Goal: Information Seeking & Learning: Learn about a topic

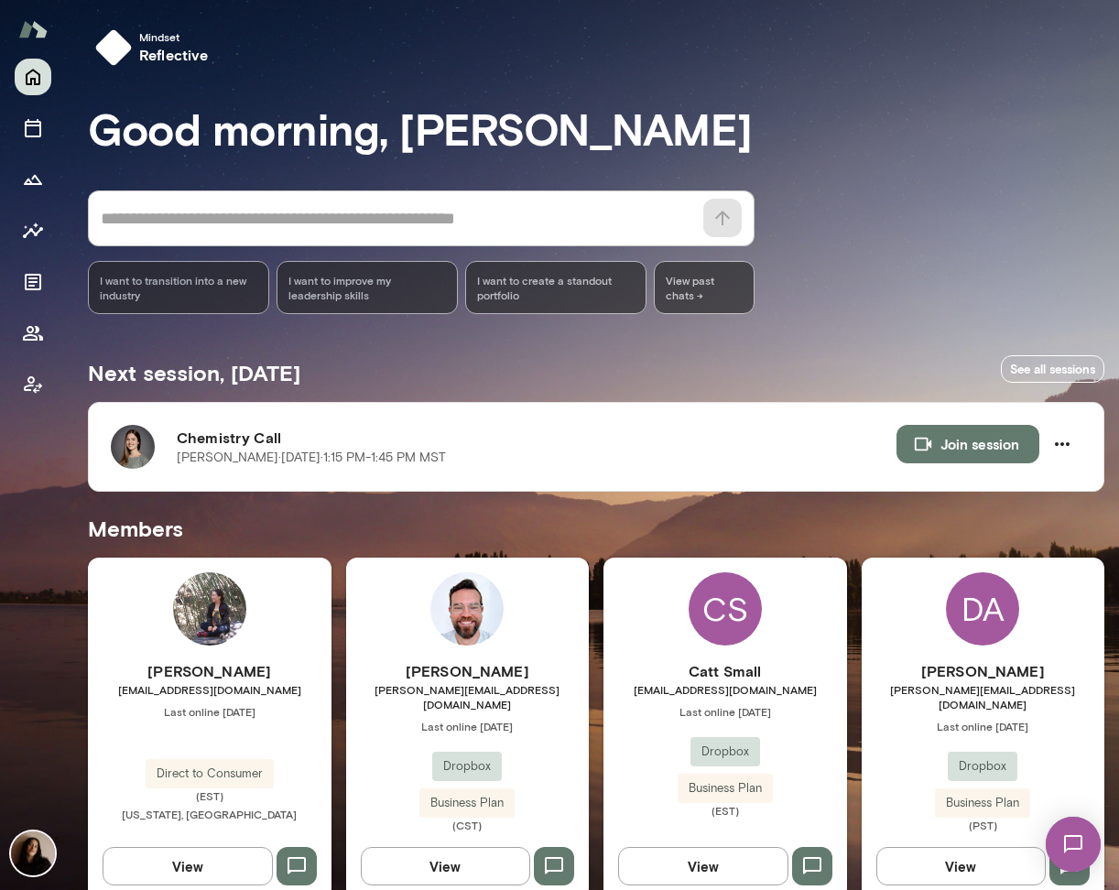
scroll to position [367, 0]
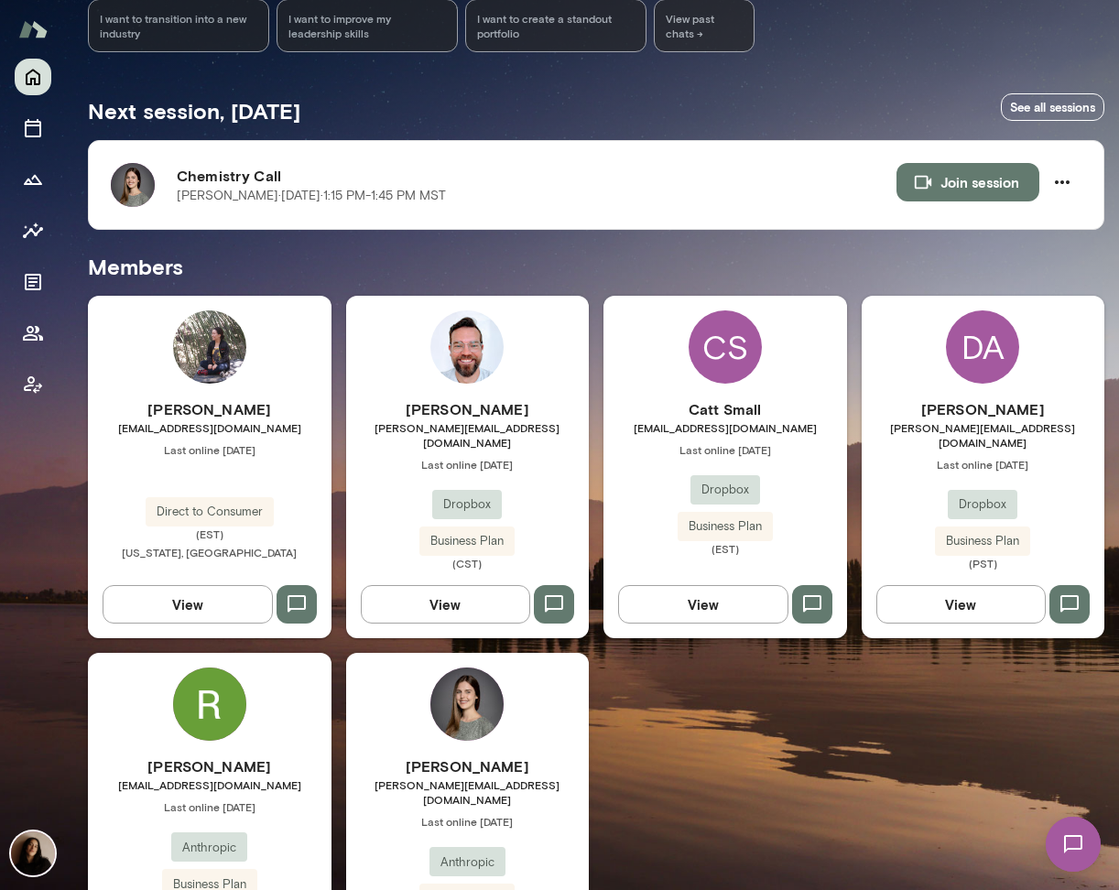
scroll to position [263, 0]
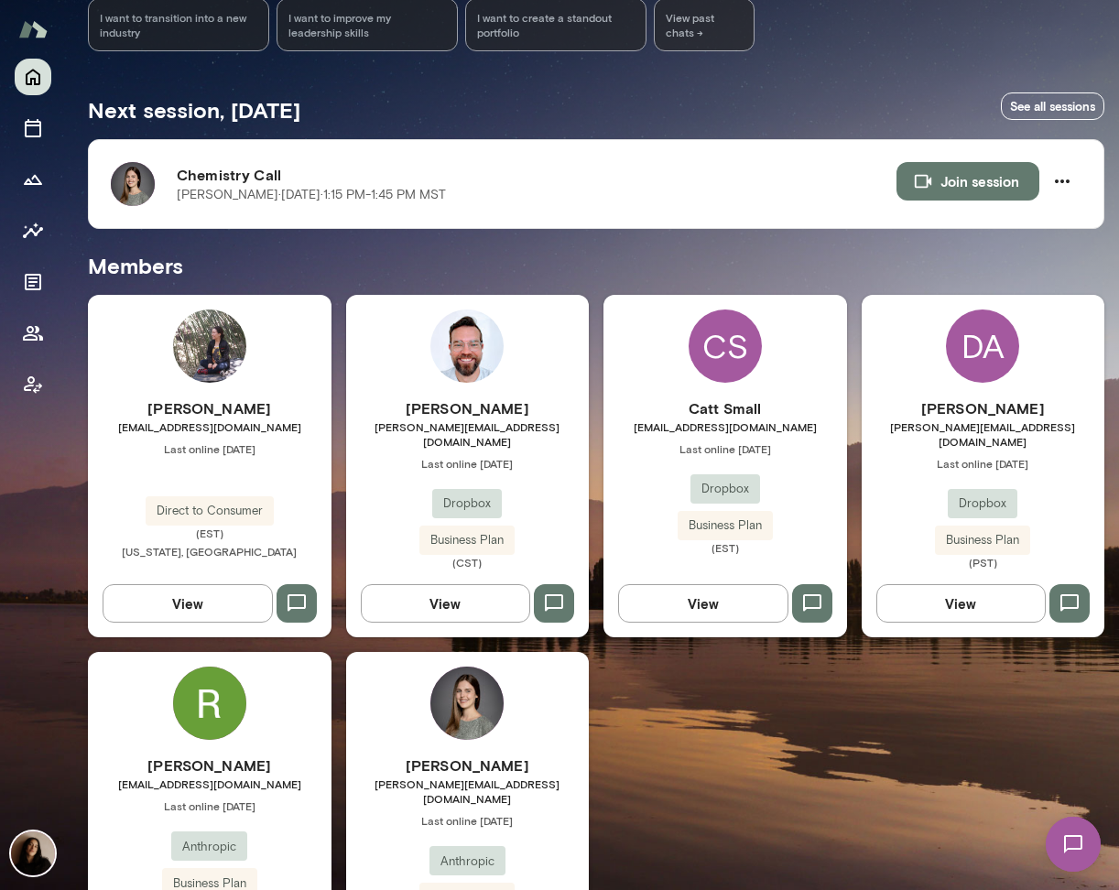
click at [201, 692] on img at bounding box center [209, 703] width 73 height 73
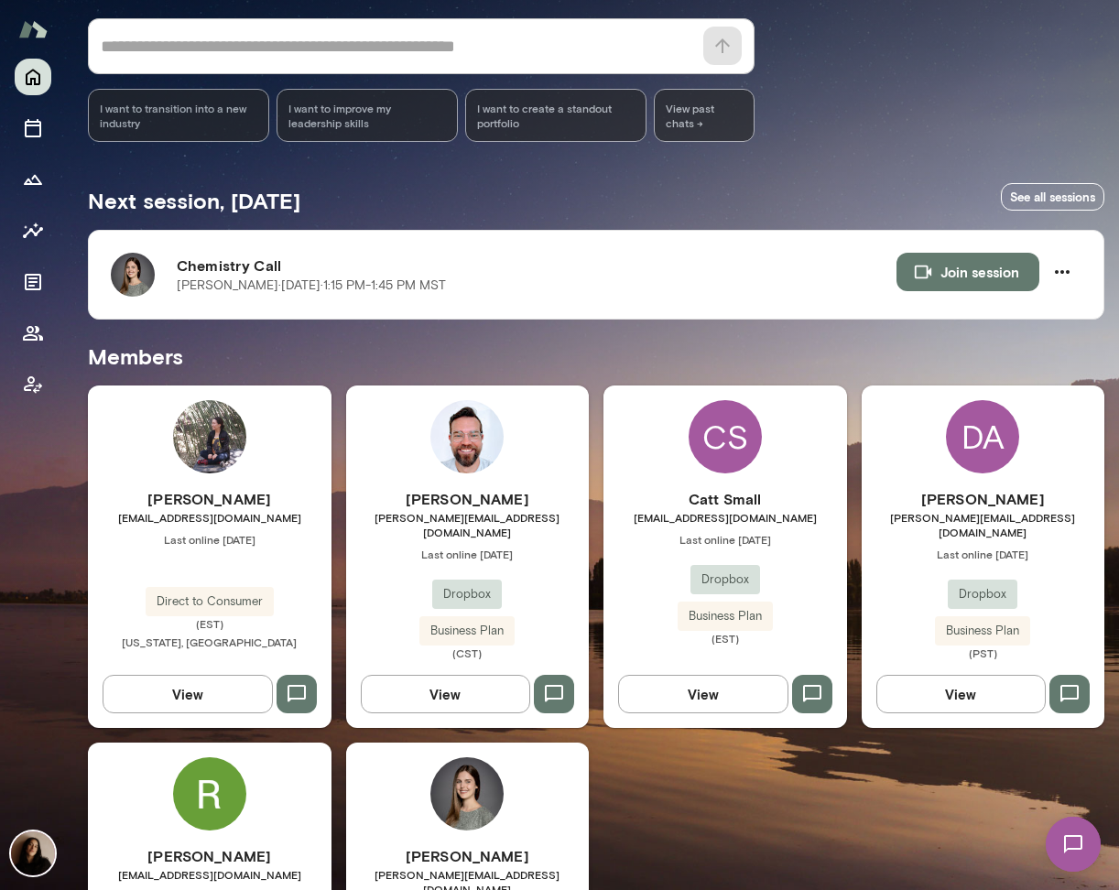
scroll to position [367, 0]
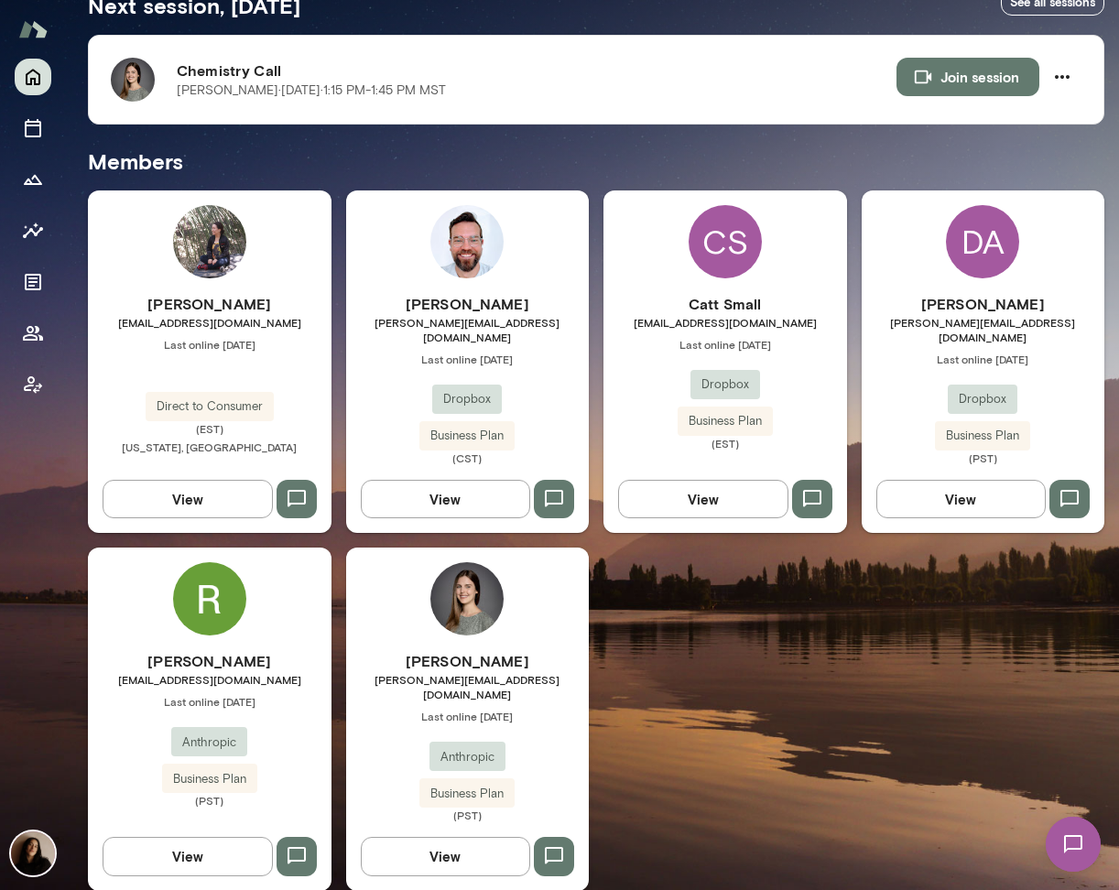
click at [465, 604] on img at bounding box center [467, 598] width 73 height 73
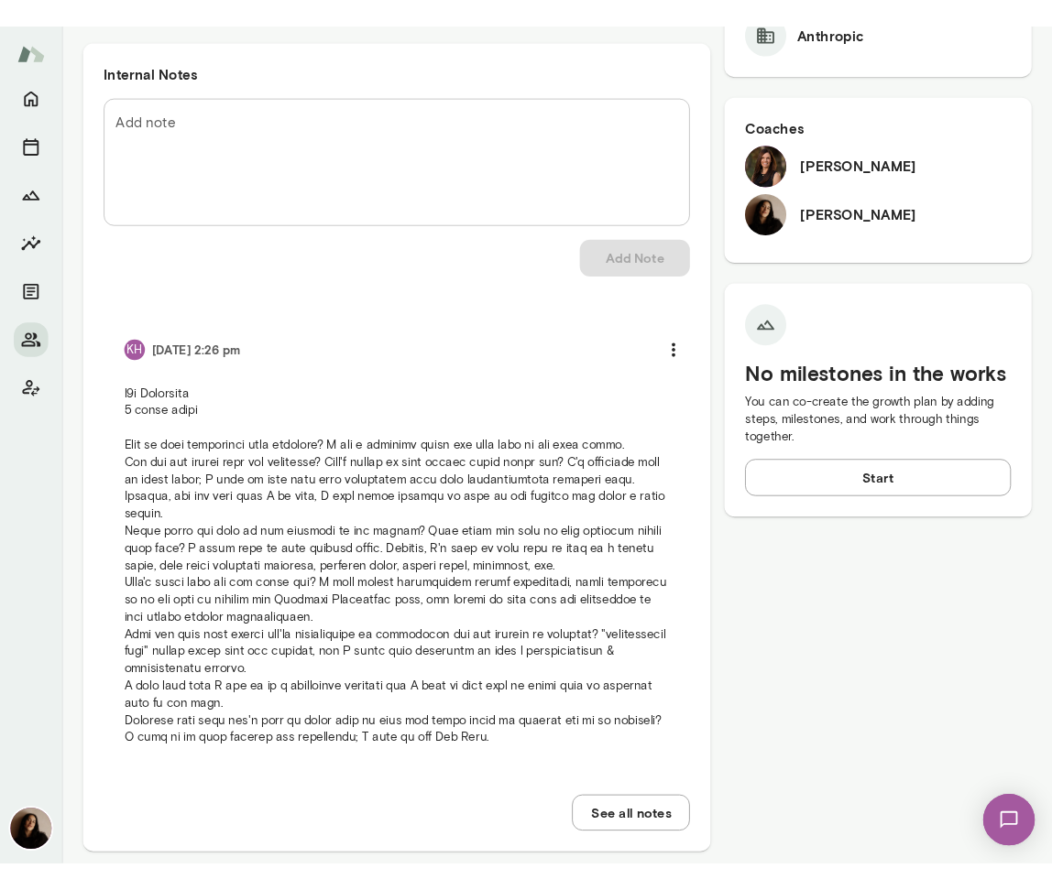
scroll to position [583, 0]
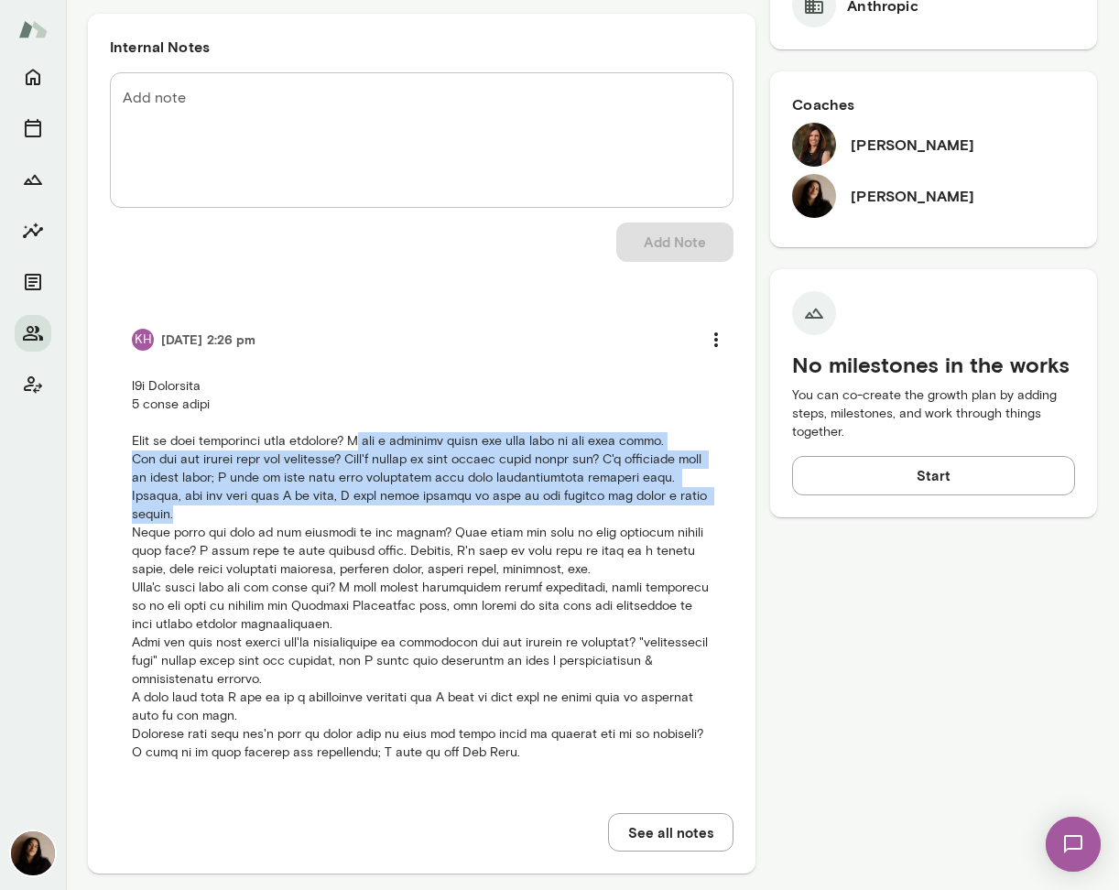
drag, startPoint x: 369, startPoint y: 437, endPoint x: 409, endPoint y: 522, distance: 94.2
click at [409, 522] on p at bounding box center [422, 569] width 580 height 385
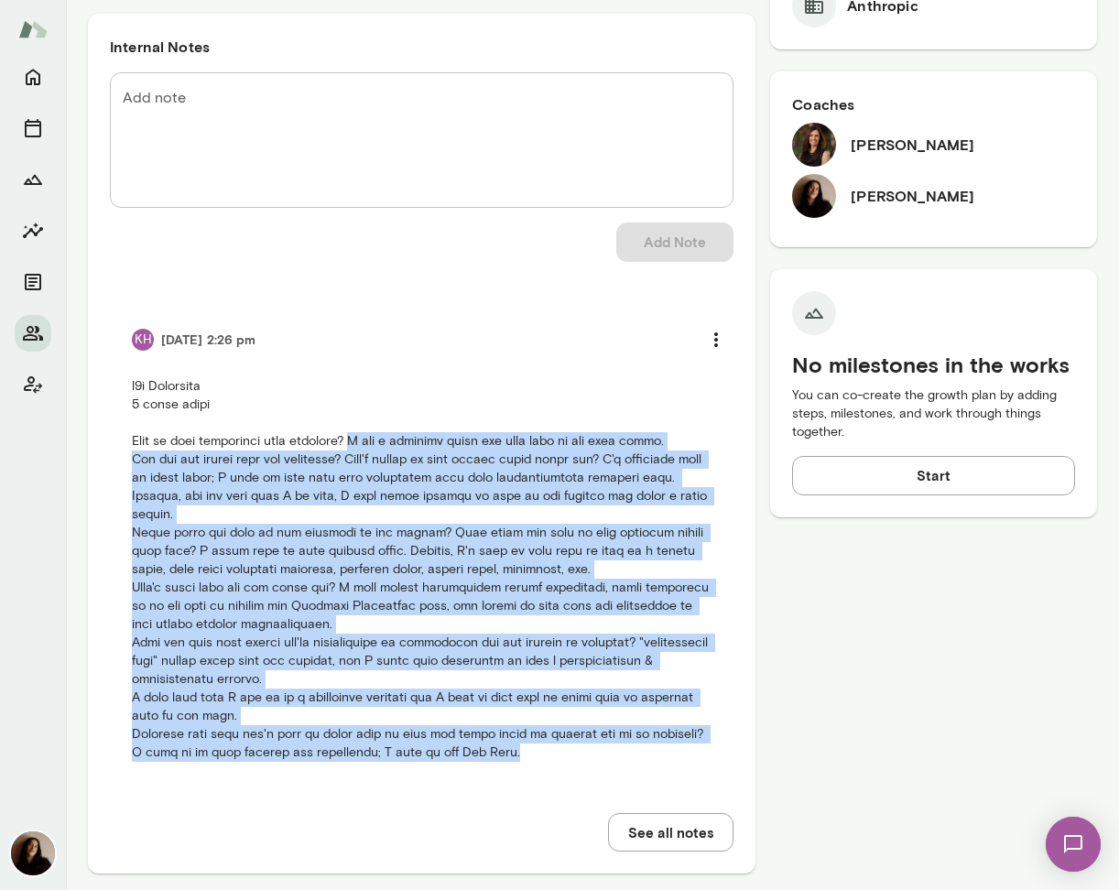
drag, startPoint x: 363, startPoint y: 439, endPoint x: 477, endPoint y: 814, distance: 392.6
click at [477, 814] on div "Add note * Add note Add Note KH [DATE] 2:26 pm See all notes" at bounding box center [422, 461] width 624 height 779
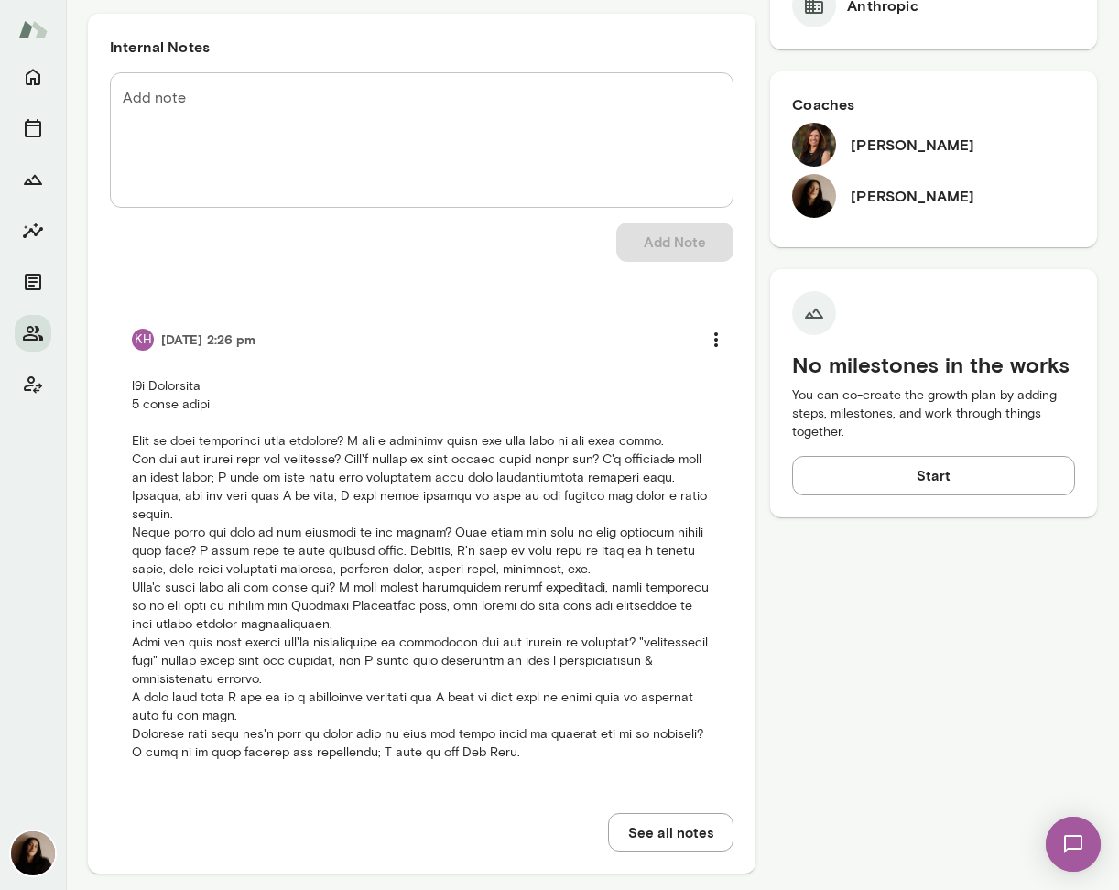
click at [482, 751] on p at bounding box center [422, 569] width 580 height 385
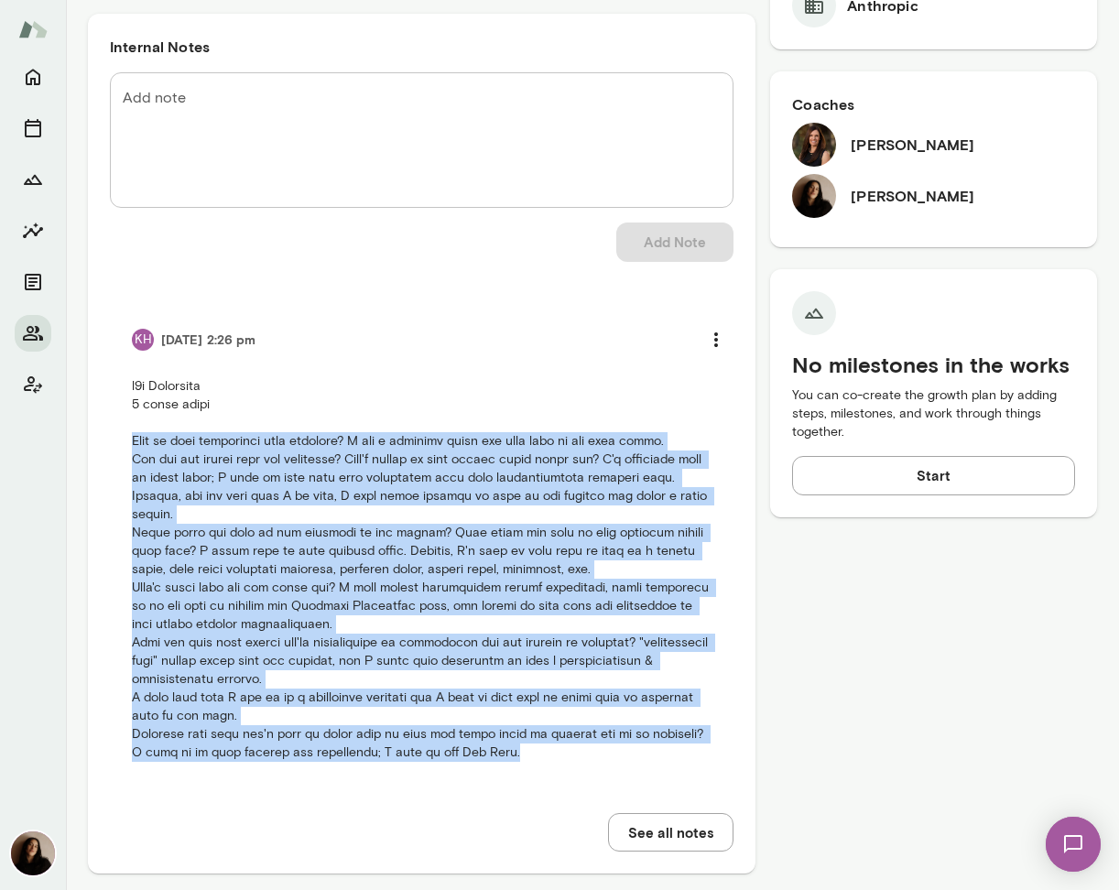
drag, startPoint x: 489, startPoint y: 759, endPoint x: 68, endPoint y: 440, distance: 528.9
click at [68, 439] on div "Next session in 5 minutes Chemistry Call [PERSON_NAME][DATE] · 1:15 PM-1:45 PM …" at bounding box center [592, 252] width 1053 height 1332
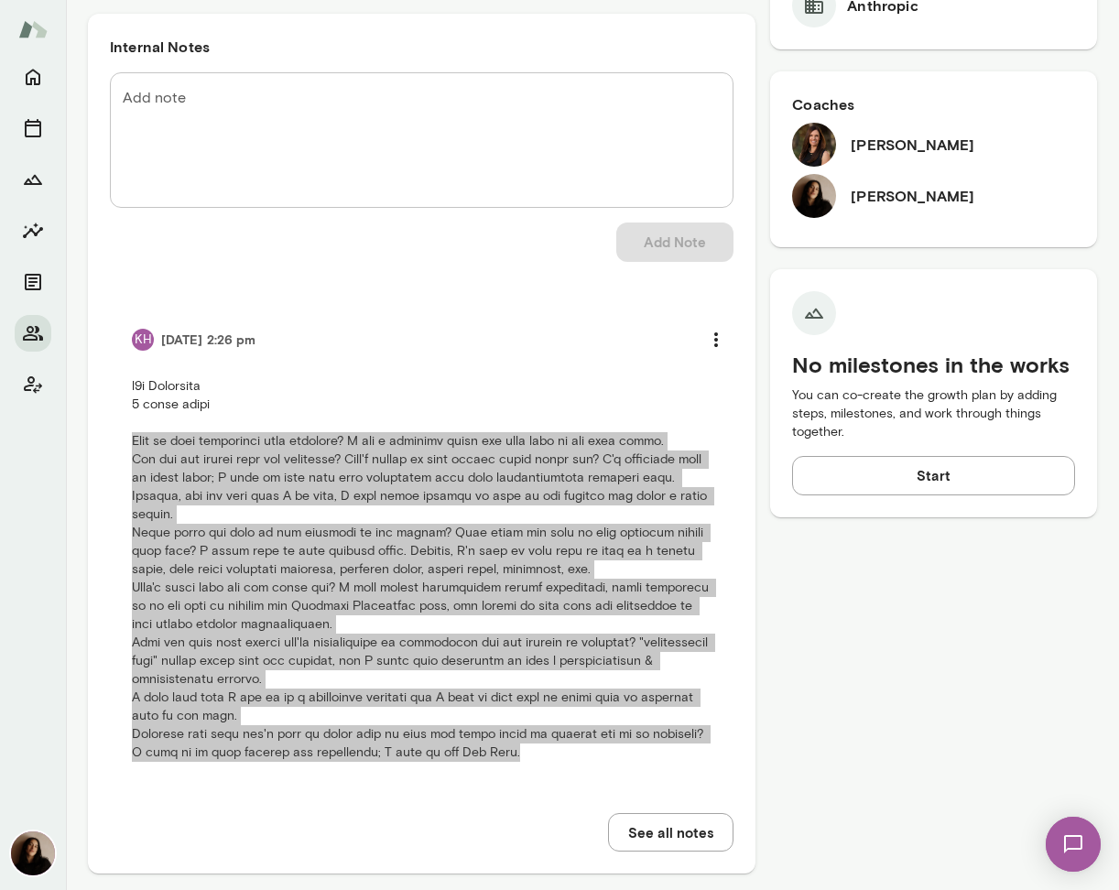
copy p "What is your experience with coaching? I use a personal coach and have done so …"
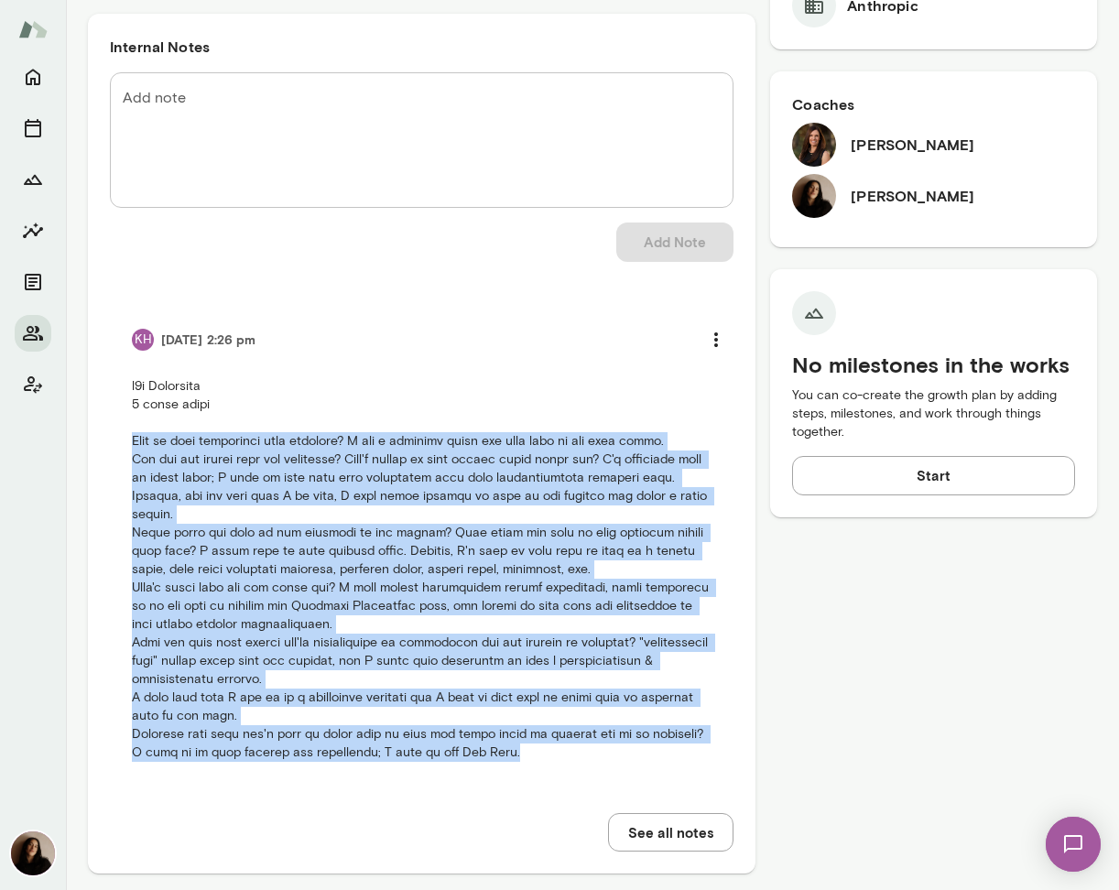
click at [313, 569] on p at bounding box center [422, 569] width 580 height 385
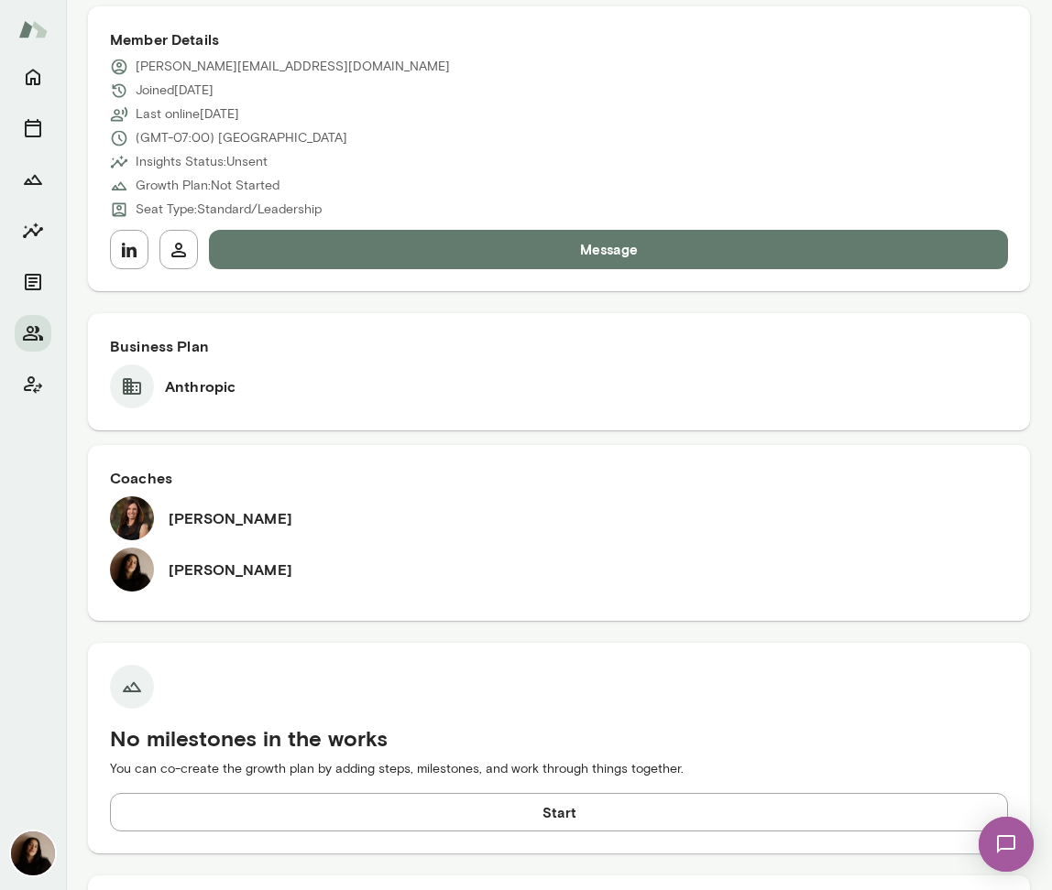
scroll to position [0, 0]
